Goal: Information Seeking & Learning: Learn about a topic

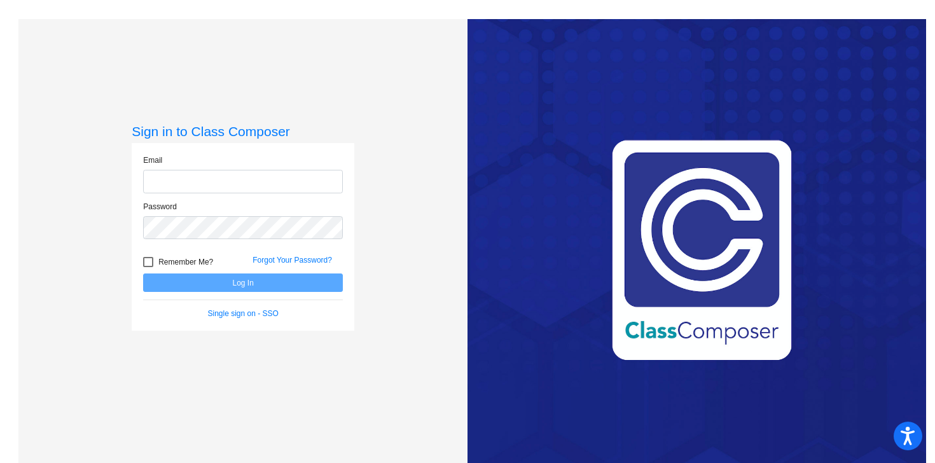
type input "[EMAIL_ADDRESS][DOMAIN_NAME]"
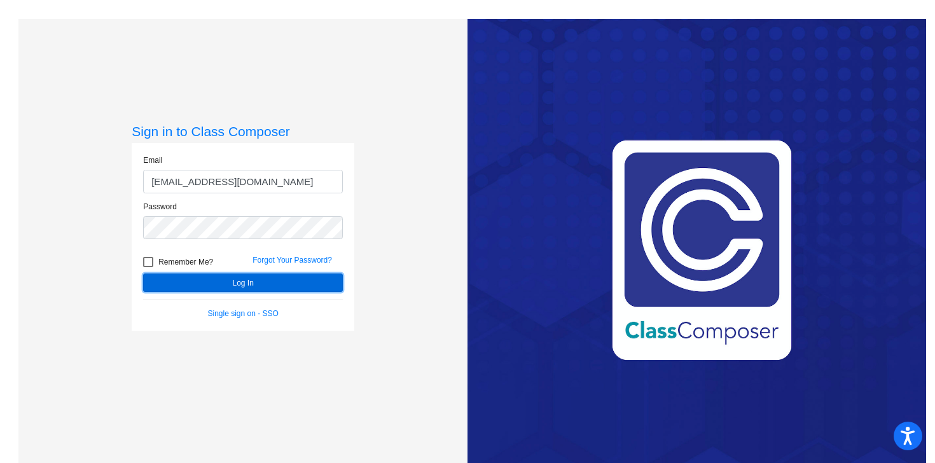
click at [212, 282] on button "Log In" at bounding box center [243, 283] width 200 height 18
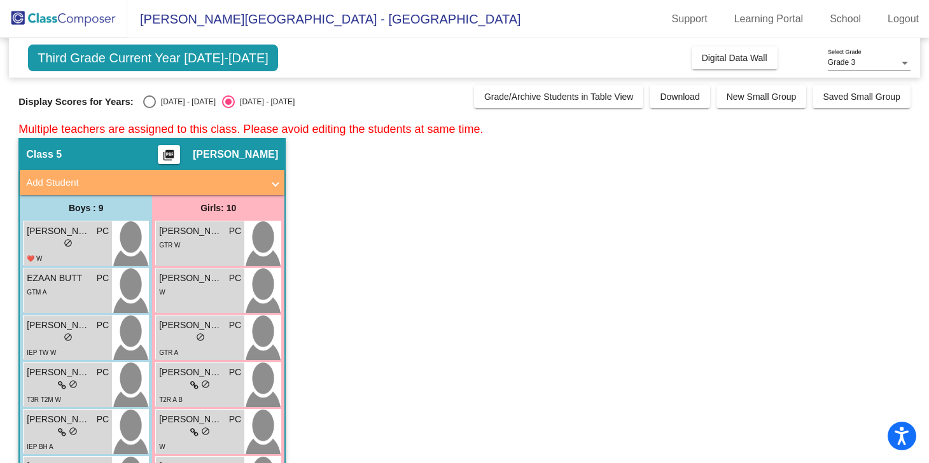
click at [148, 101] on div "Select an option" at bounding box center [149, 101] width 13 height 13
click at [149, 108] on input "[DATE] - [DATE]" at bounding box center [149, 108] width 1 height 1
radio input "true"
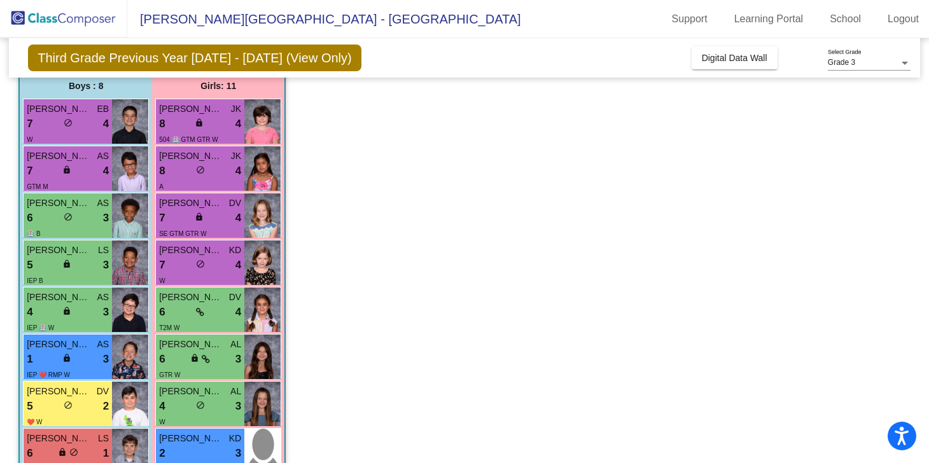
scroll to position [705, 0]
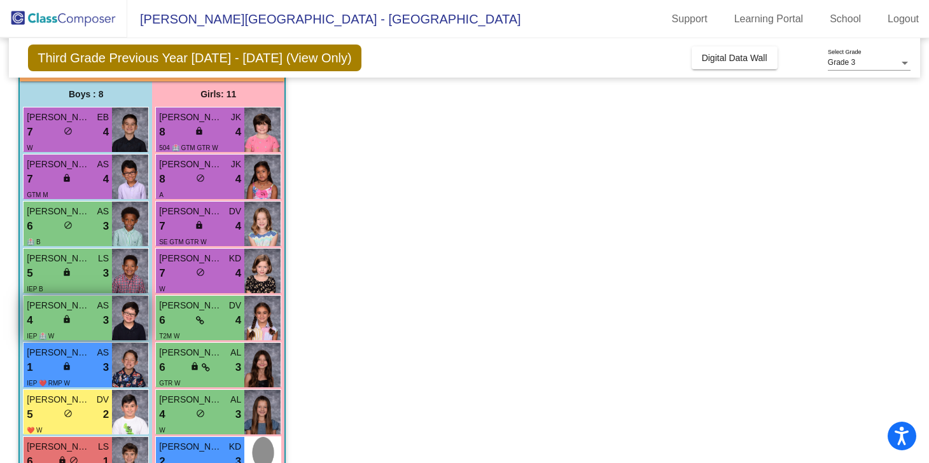
click at [94, 310] on div "[PERSON_NAME] AS" at bounding box center [68, 305] width 82 height 13
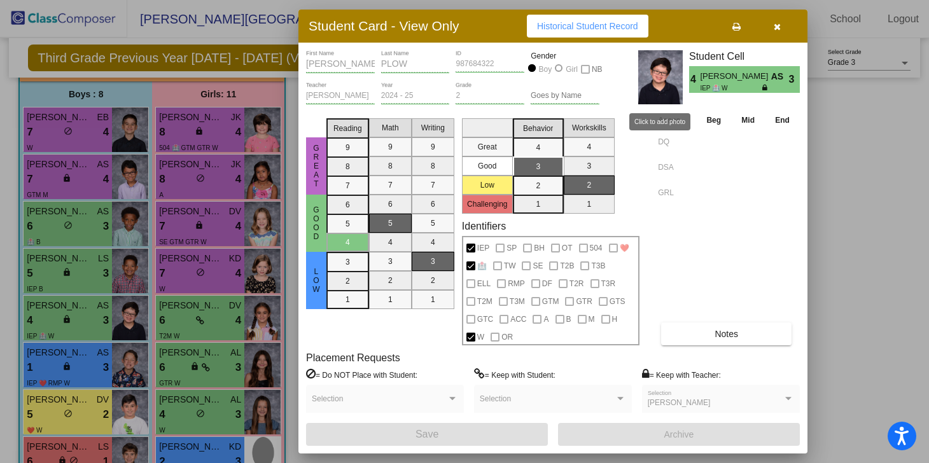
click at [656, 67] on img at bounding box center [660, 77] width 45 height 54
drag, startPoint x: 659, startPoint y: 66, endPoint x: 699, endPoint y: 7, distance: 70.9
click at [0, 0] on div "Student Card - View Only Historical Student Record [PERSON_NAME] First Name PLO…" at bounding box center [464, 231] width 929 height 463
click at [779, 34] on button "button" at bounding box center [776, 26] width 41 height 23
